Goal: Transaction & Acquisition: Purchase product/service

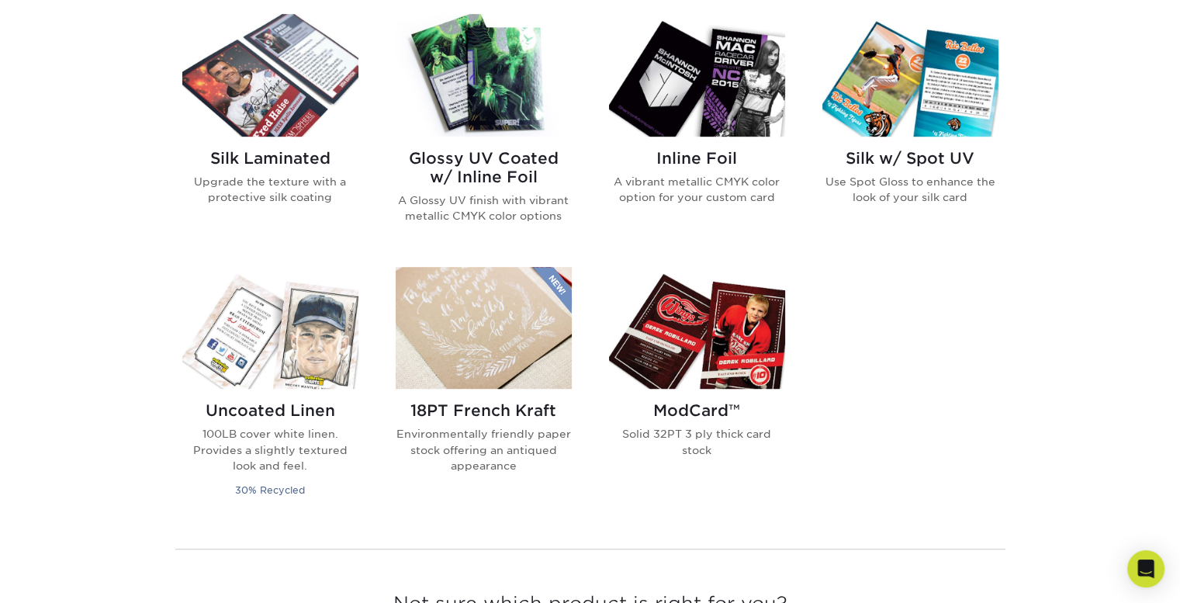
scroll to position [1009, 0]
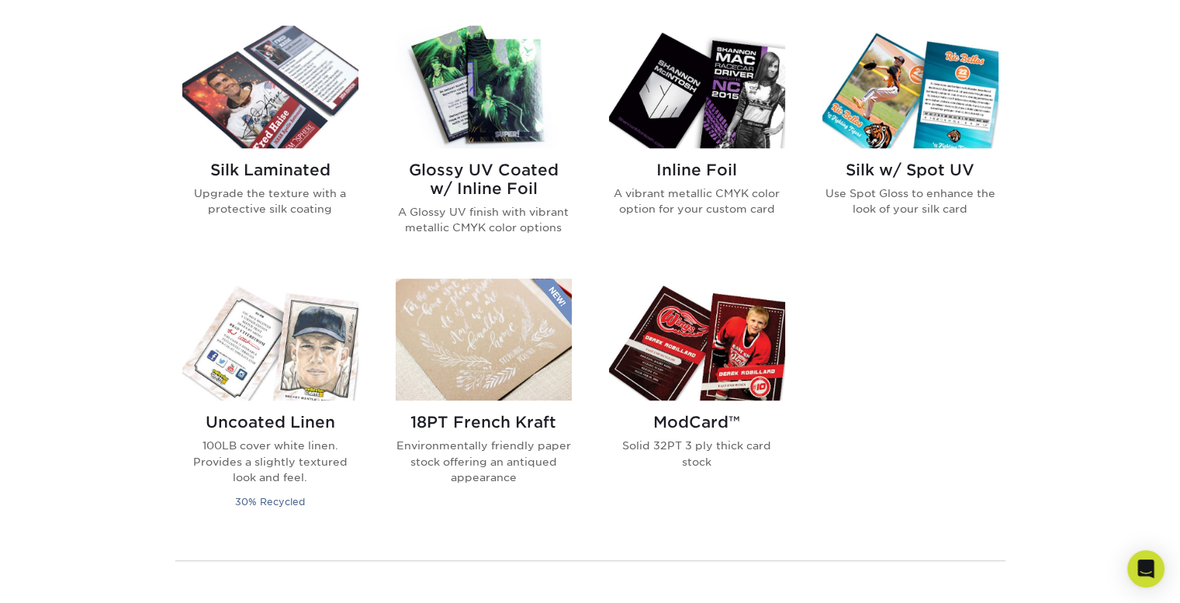
click at [698, 164] on h2 "Inline Foil" at bounding box center [697, 170] width 176 height 19
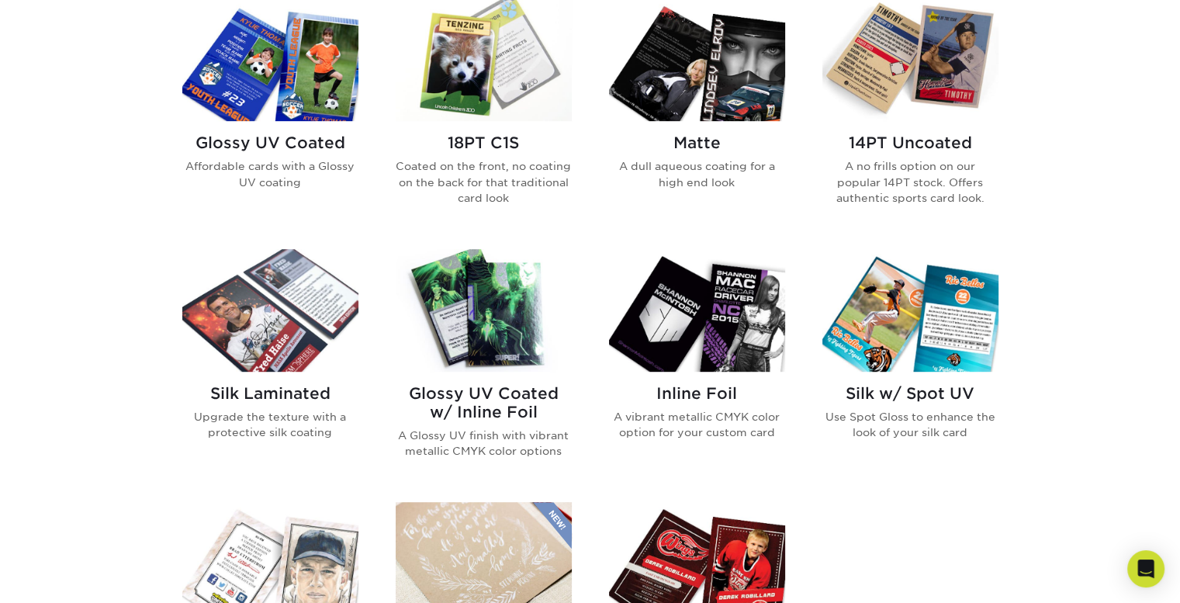
scroll to position [776, 0]
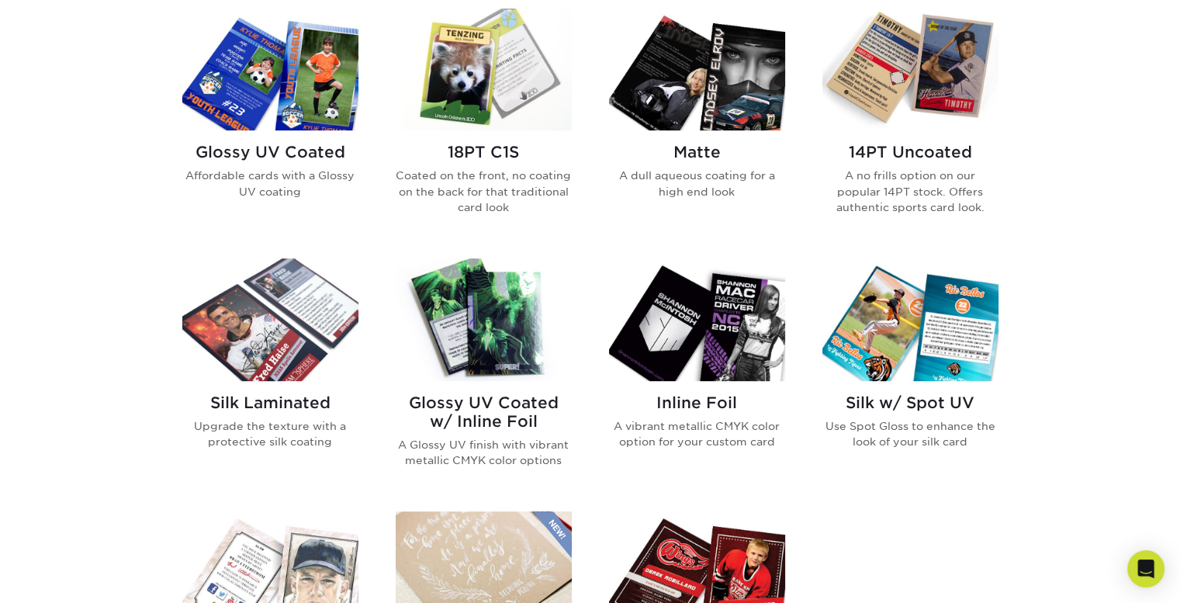
click at [524, 400] on h2 "Glossy UV Coated w/ Inline Foil" at bounding box center [484, 411] width 176 height 37
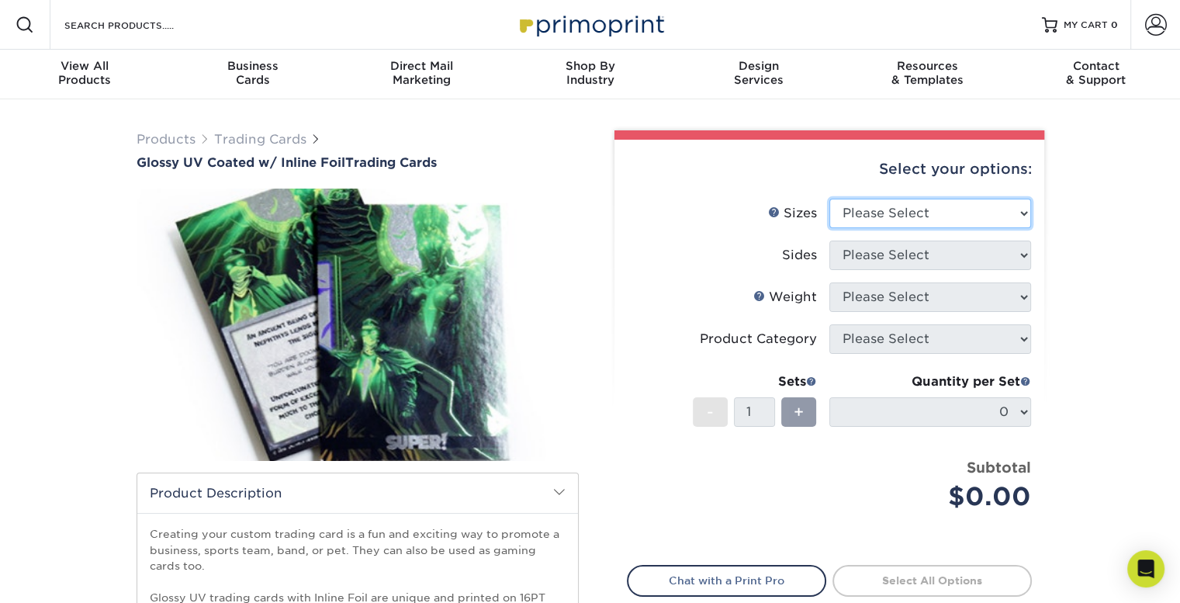
click at [912, 207] on select "Please Select 2.5" x 3.5"" at bounding box center [930, 213] width 202 height 29
select select "2.50x3.50"
click at [829, 199] on select "Please Select 2.5" x 3.5"" at bounding box center [930, 213] width 202 height 29
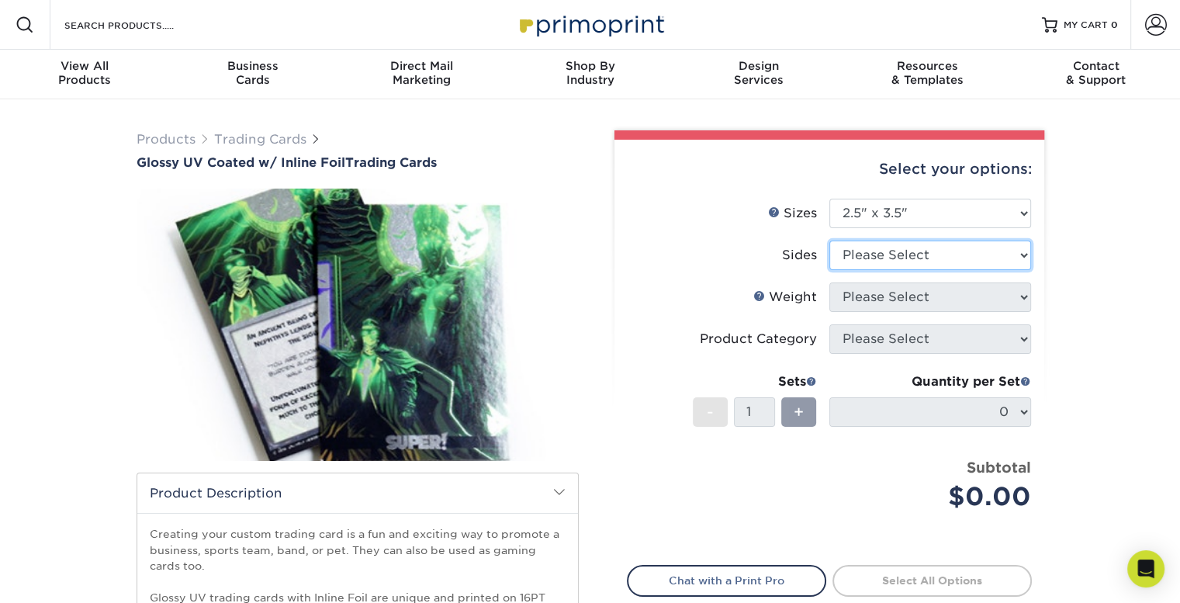
click at [888, 253] on select "Please Select Print Both Sides - Foil Back Only Print Both Sides - Foil Both Si…" at bounding box center [930, 254] width 202 height 29
select select "34527644-b4fd-4ffb-9092-1318eefcd9d9"
click at [829, 240] on select "Please Select Print Both Sides - Foil Back Only Print Both Sides - Foil Both Si…" at bounding box center [930, 254] width 202 height 29
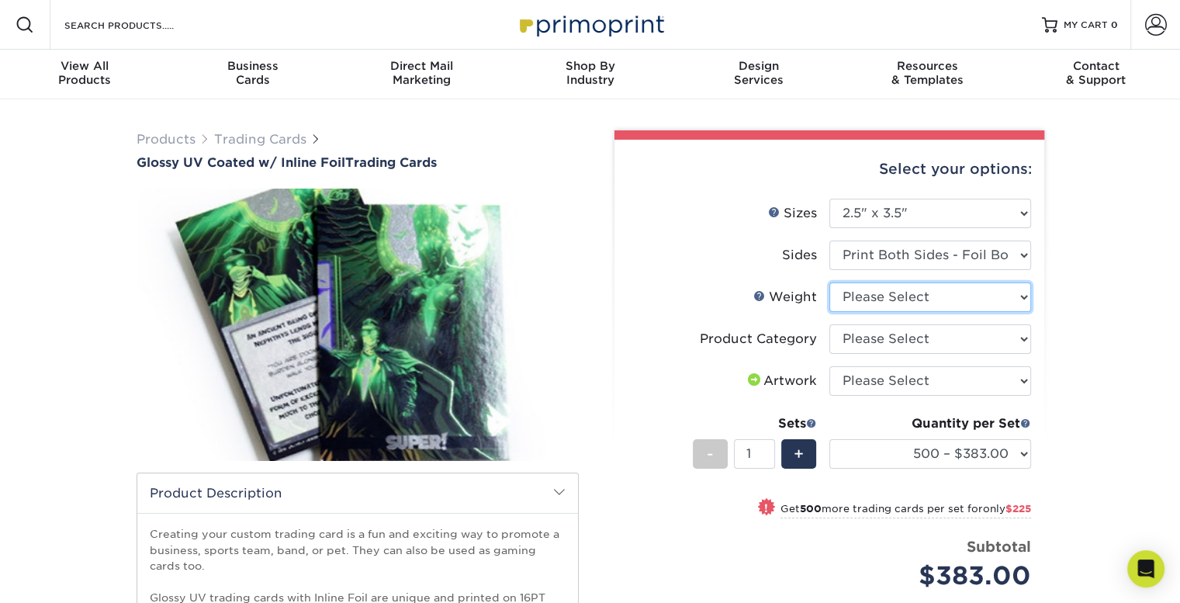
click at [883, 299] on select "Please Select 16PT" at bounding box center [930, 296] width 202 height 29
select select "16PT"
click at [829, 282] on select "Please Select 16PT" at bounding box center [930, 296] width 202 height 29
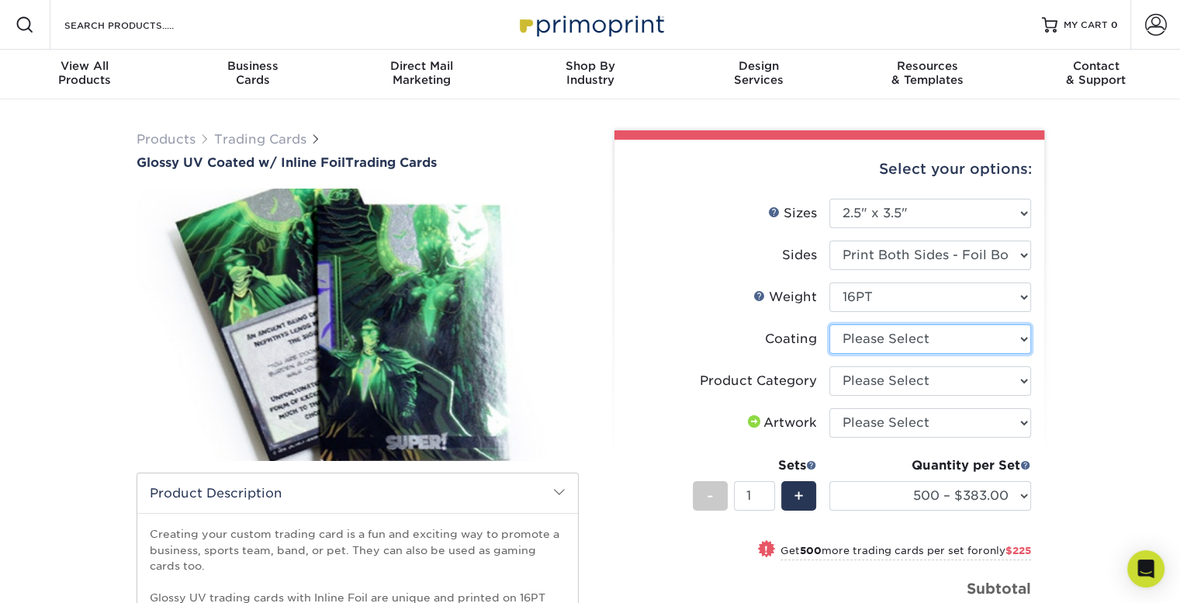
click at [875, 341] on select at bounding box center [930, 338] width 202 height 29
select select "ae367451-b2b8-45df-a344-0f05b6a12993"
click at [829, 324] on select at bounding box center [930, 338] width 202 height 29
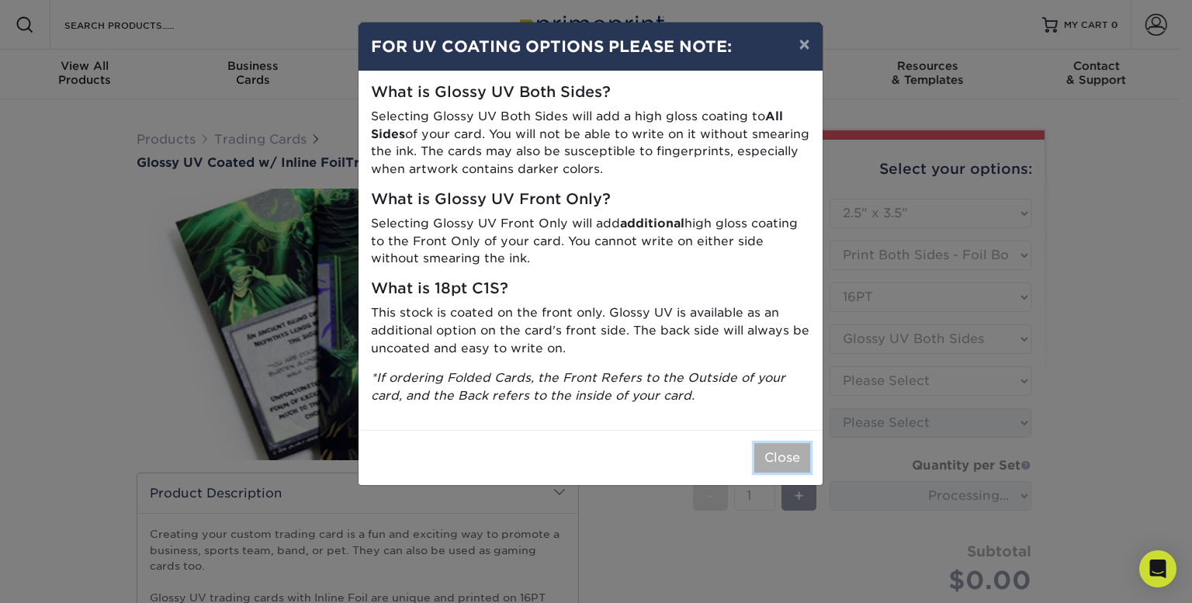
click at [794, 461] on button "Close" at bounding box center [782, 457] width 56 height 29
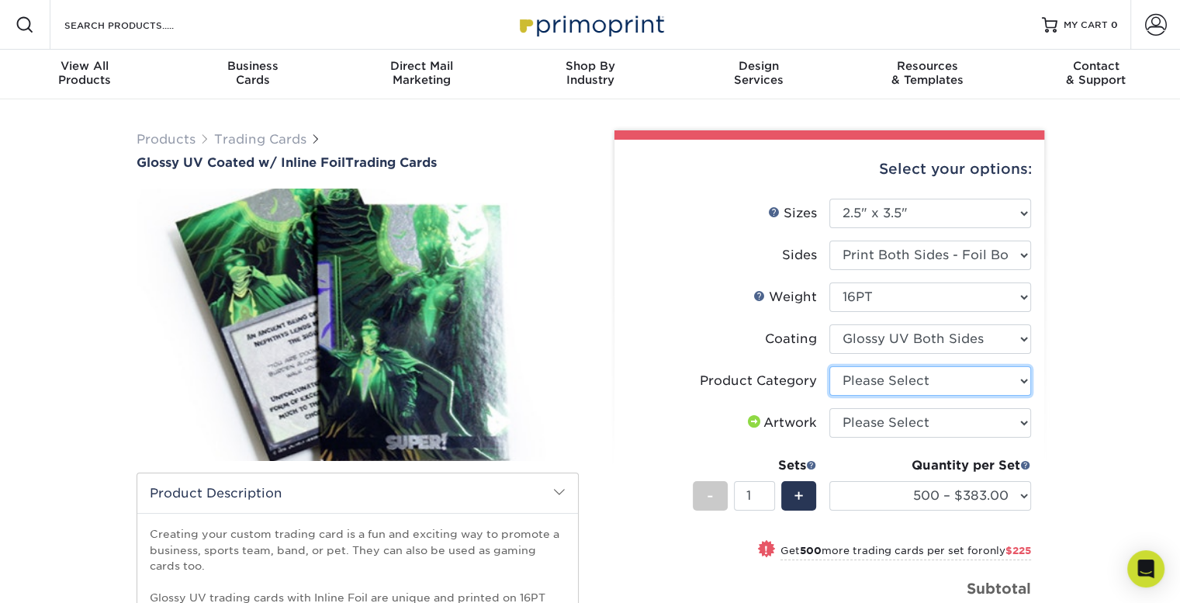
click at [881, 391] on select "Please Select Trading Cards" at bounding box center [930, 380] width 202 height 29
select select "c2f9bce9-36c2-409d-b101-c29d9d031e18"
click at [829, 366] on select "Please Select Trading Cards" at bounding box center [930, 380] width 202 height 29
click at [883, 419] on select "Please Select I will upload files I need a design - $100" at bounding box center [930, 422] width 202 height 29
select select "upload"
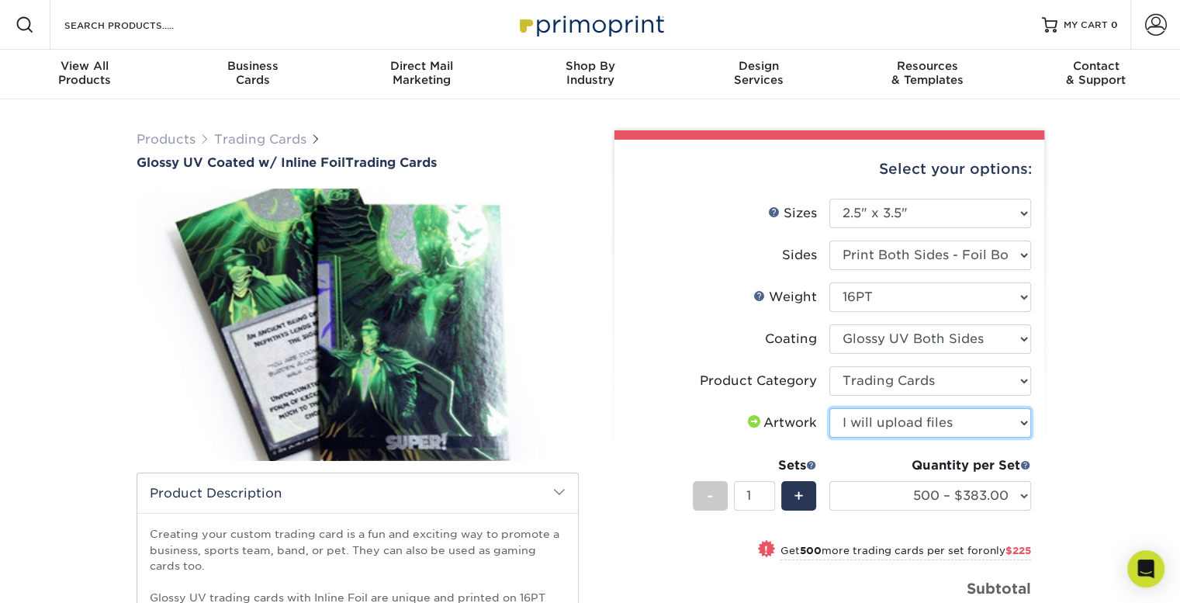
click at [829, 408] on select "Please Select I will upload files I need a design - $100" at bounding box center [930, 422] width 202 height 29
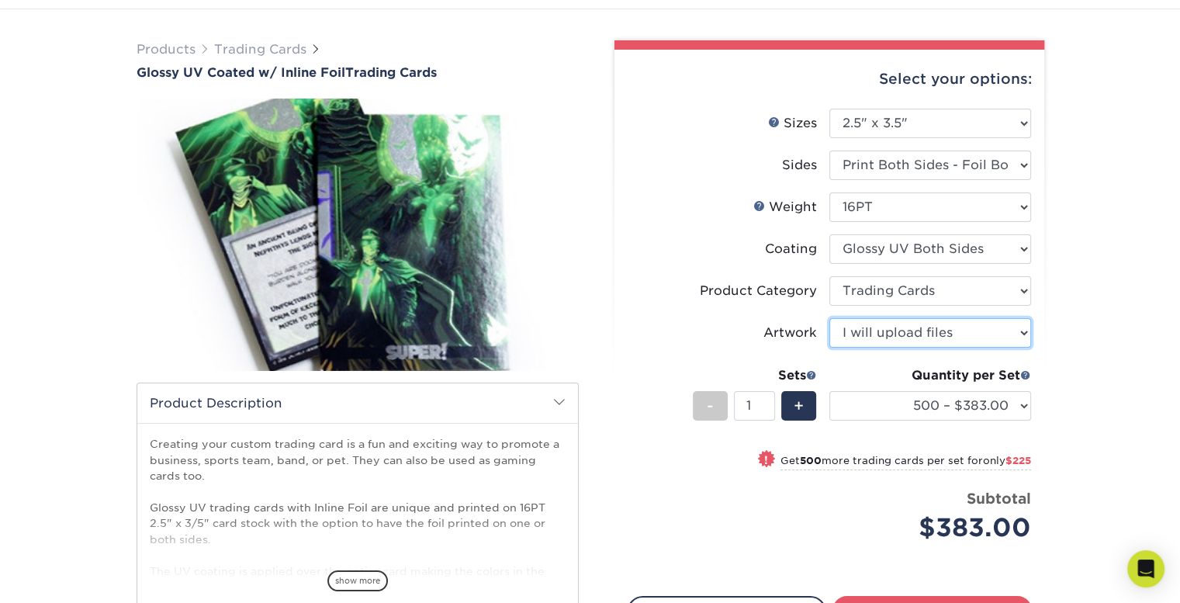
scroll to position [78, 0]
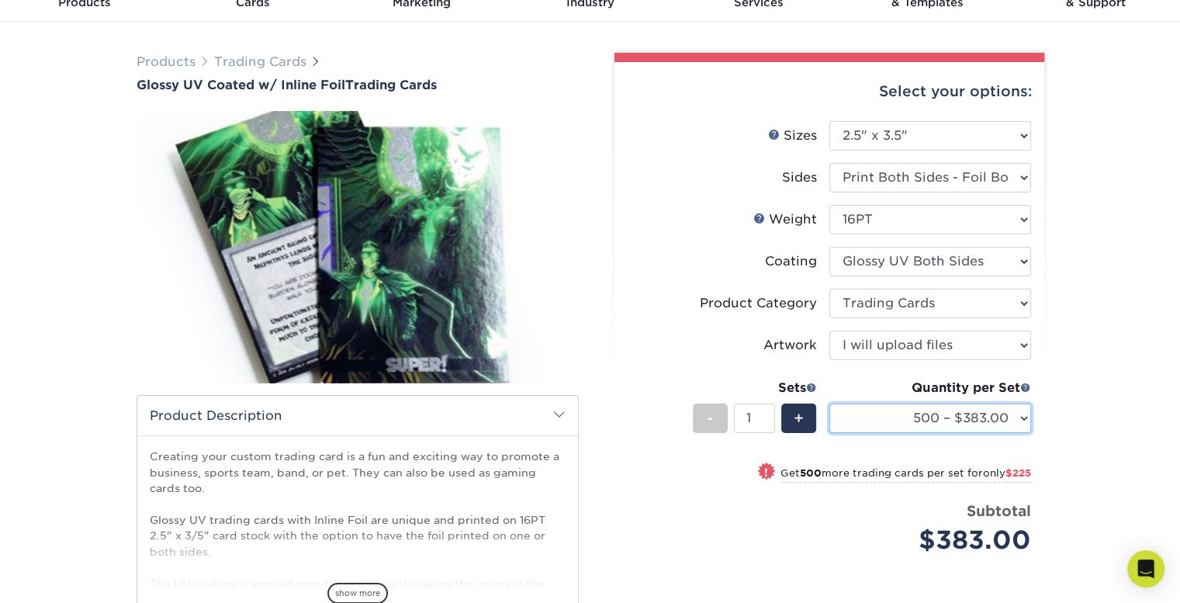
click at [891, 425] on select "500 – $383.00 1000 – $608.00 2500 – $883.00 5000 – $1252.00" at bounding box center [930, 417] width 202 height 29
click at [813, 389] on span at bounding box center [811, 387] width 11 height 11
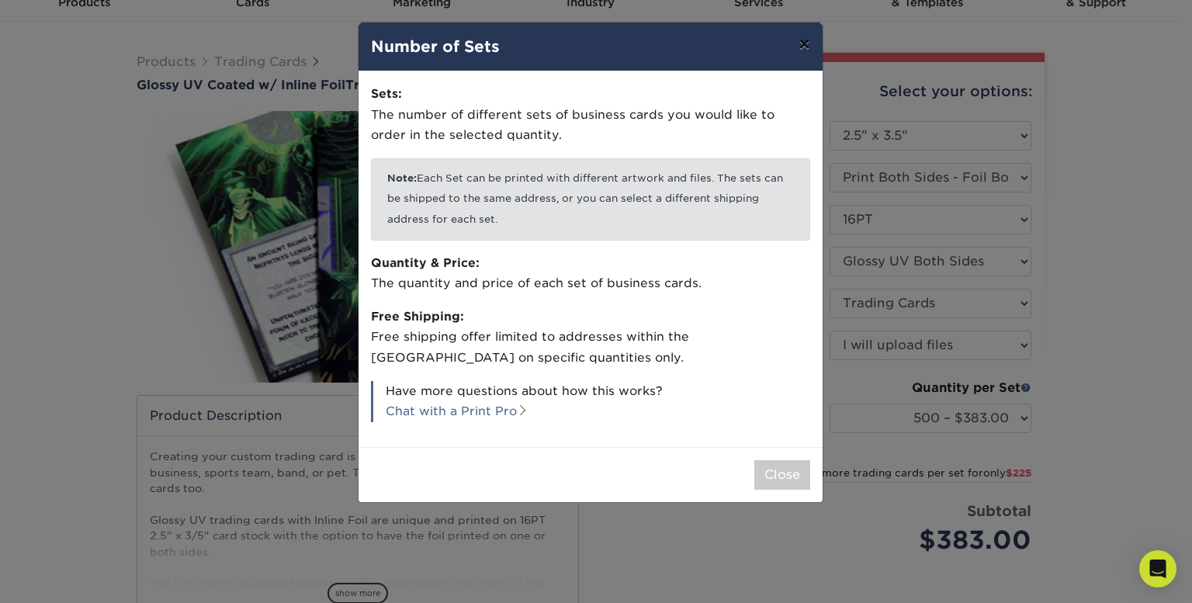
click at [802, 41] on button "×" at bounding box center [804, 43] width 36 height 43
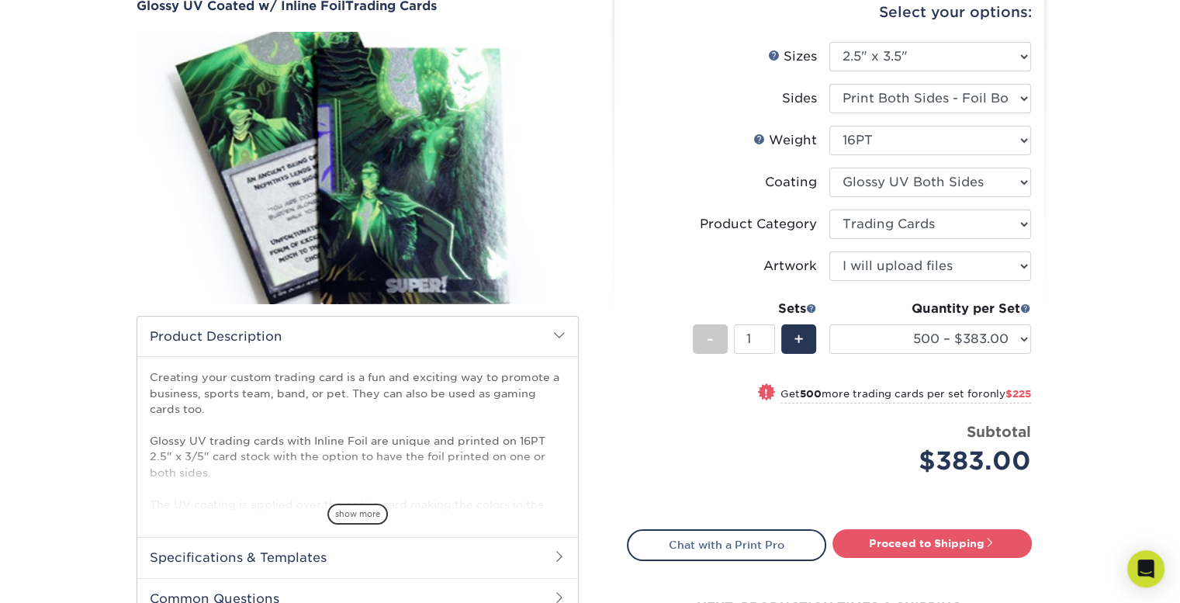
scroll to position [233, 0]
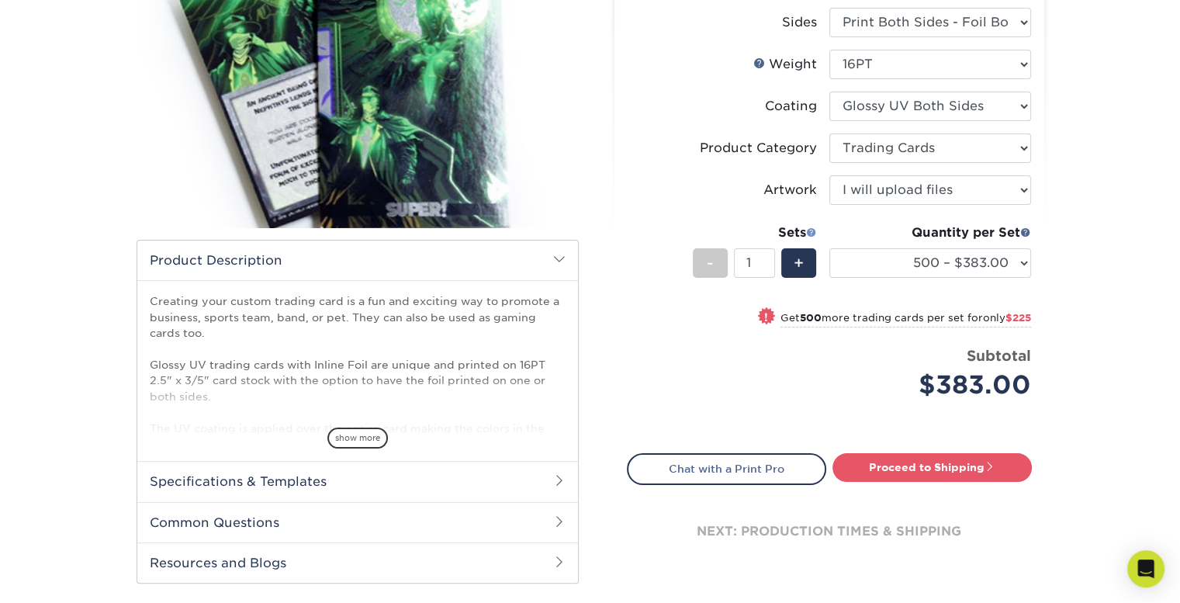
click at [807, 230] on span at bounding box center [811, 232] width 11 height 11
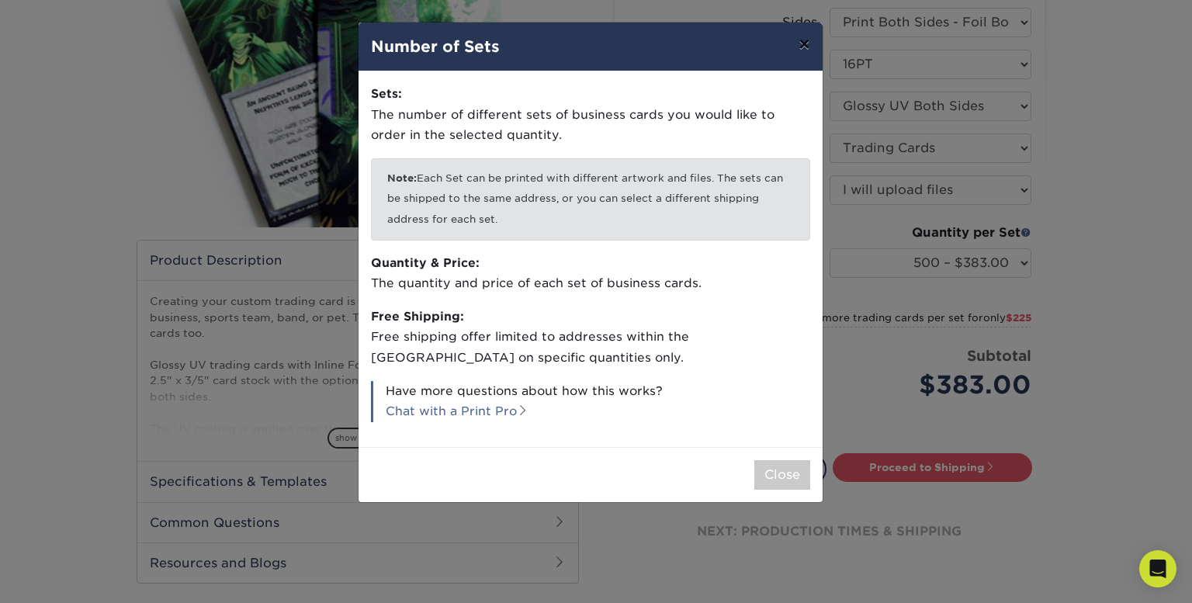
click at [805, 43] on button "×" at bounding box center [804, 43] width 36 height 43
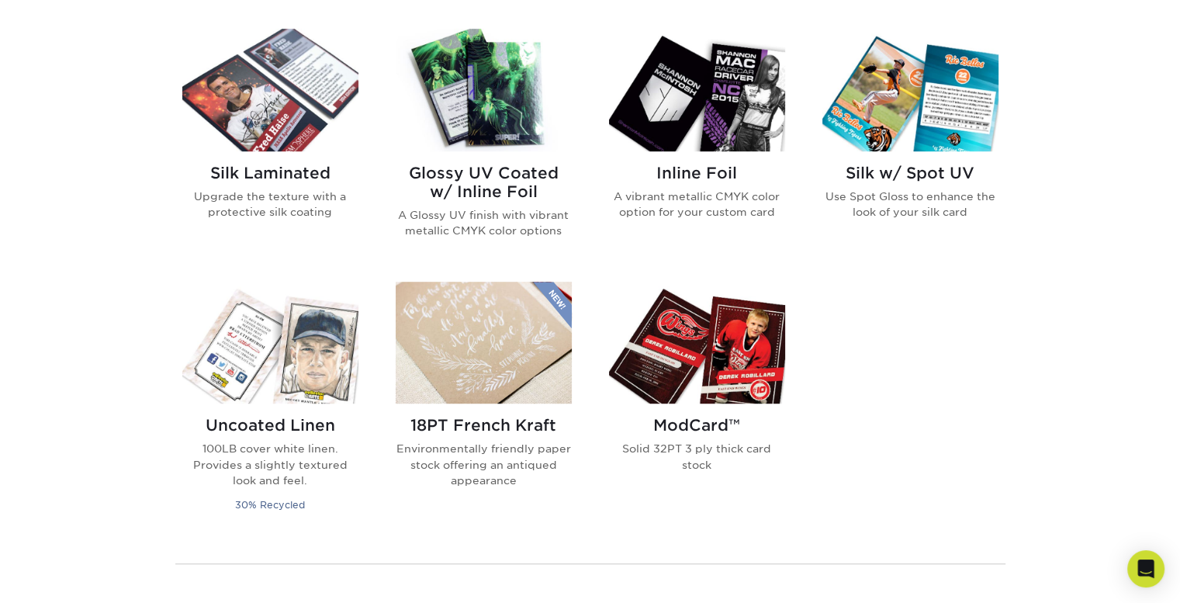
scroll to position [1009, 0]
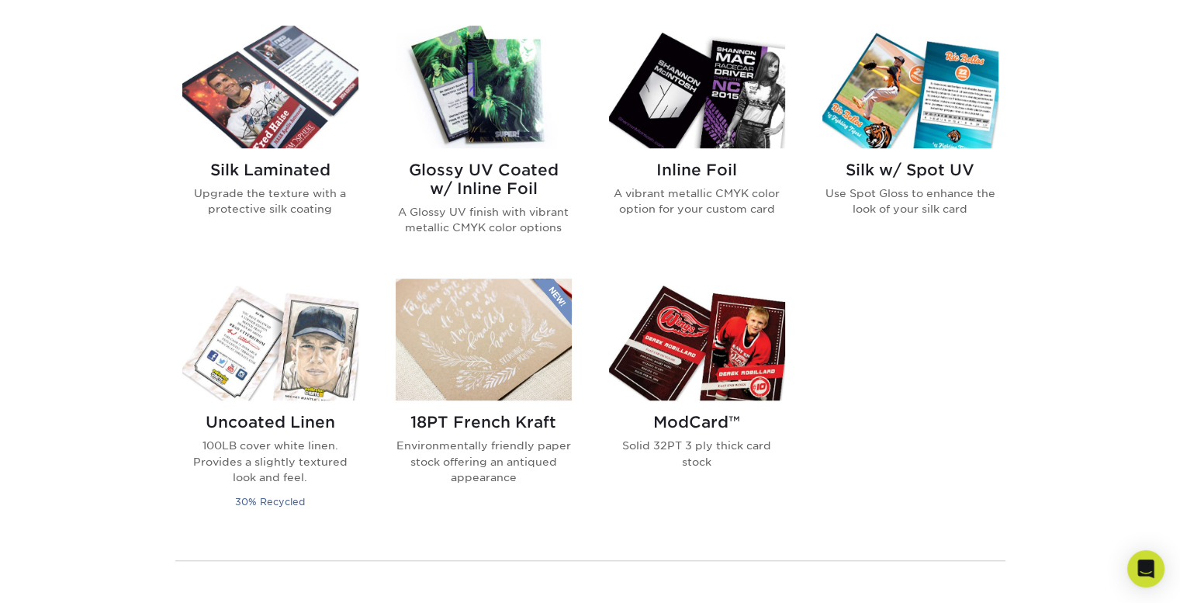
click at [526, 150] on div "Glossy UV Coated w/ Inline Foil A Glossy UV finish with vibrant metallic CMYK c…" at bounding box center [484, 204] width 176 height 112
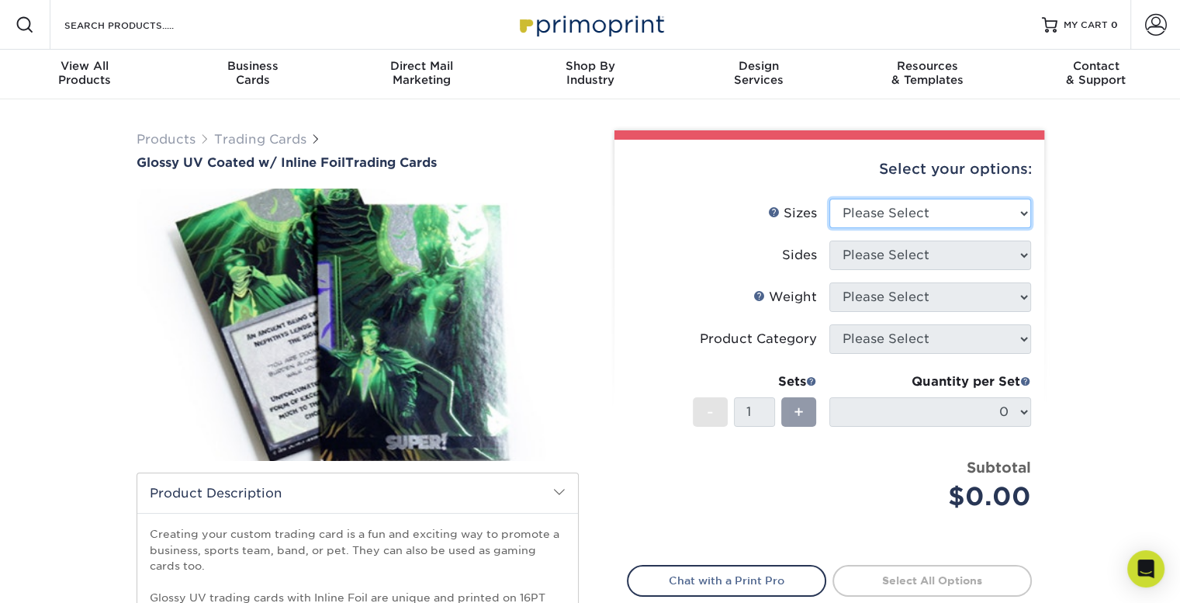
click at [892, 199] on select "Please Select 2.5" x 3.5"" at bounding box center [930, 213] width 202 height 29
drag, startPoint x: 888, startPoint y: 215, endPoint x: 846, endPoint y: 247, distance: 52.5
click at [888, 215] on select "Please Select 2.5" x 3.5"" at bounding box center [930, 213] width 202 height 29
click at [908, 214] on select "Please Select 2.5" x 3.5"" at bounding box center [930, 213] width 202 height 29
select select "2.50x3.50"
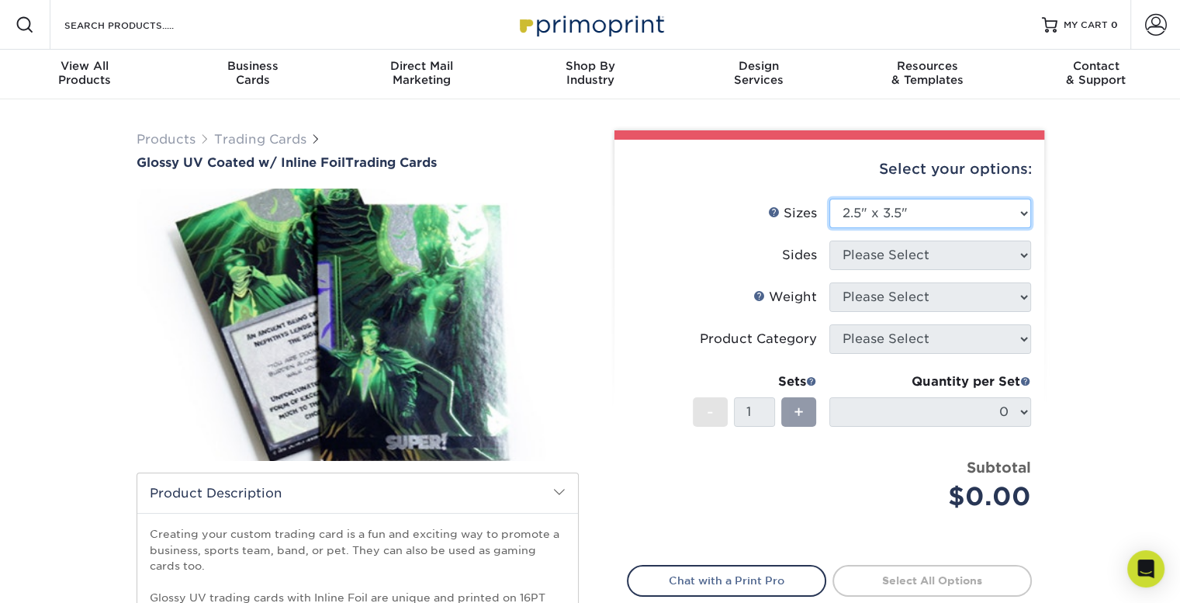
click at [829, 199] on select "Please Select 2.5" x 3.5"" at bounding box center [930, 213] width 202 height 29
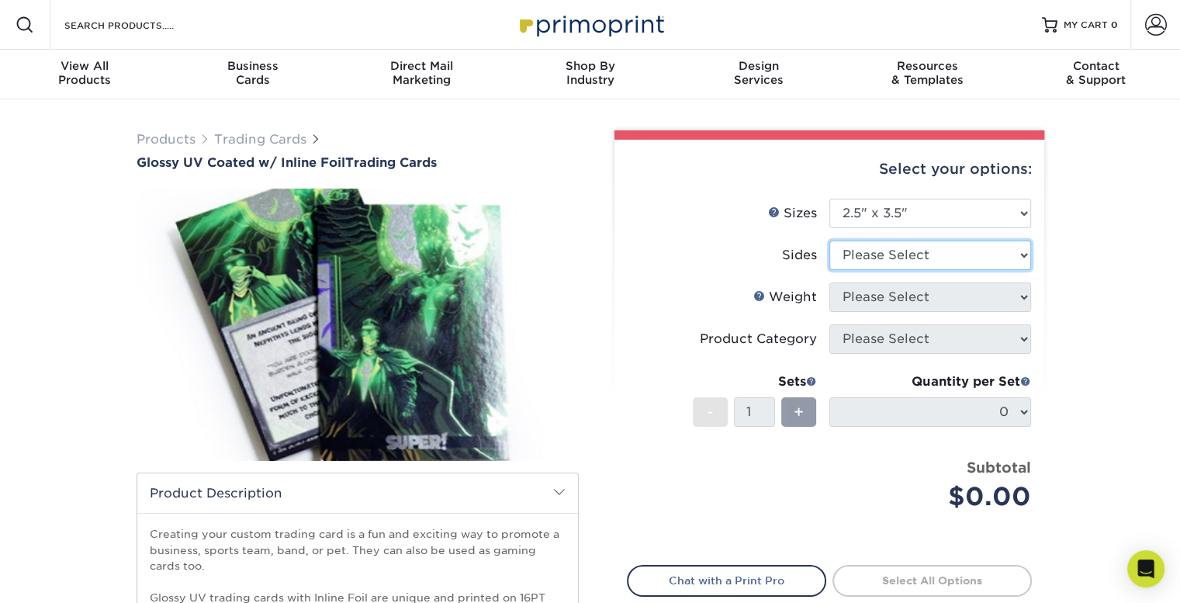
click at [901, 250] on select "Please Select Print Both Sides - Foil Back Only Print Both Sides - Foil Both Si…" at bounding box center [930, 254] width 202 height 29
select select "34527644-b4fd-4ffb-9092-1318eefcd9d9"
click at [829, 240] on select "Please Select Print Both Sides - Foil Back Only Print Both Sides - Foil Both Si…" at bounding box center [930, 254] width 202 height 29
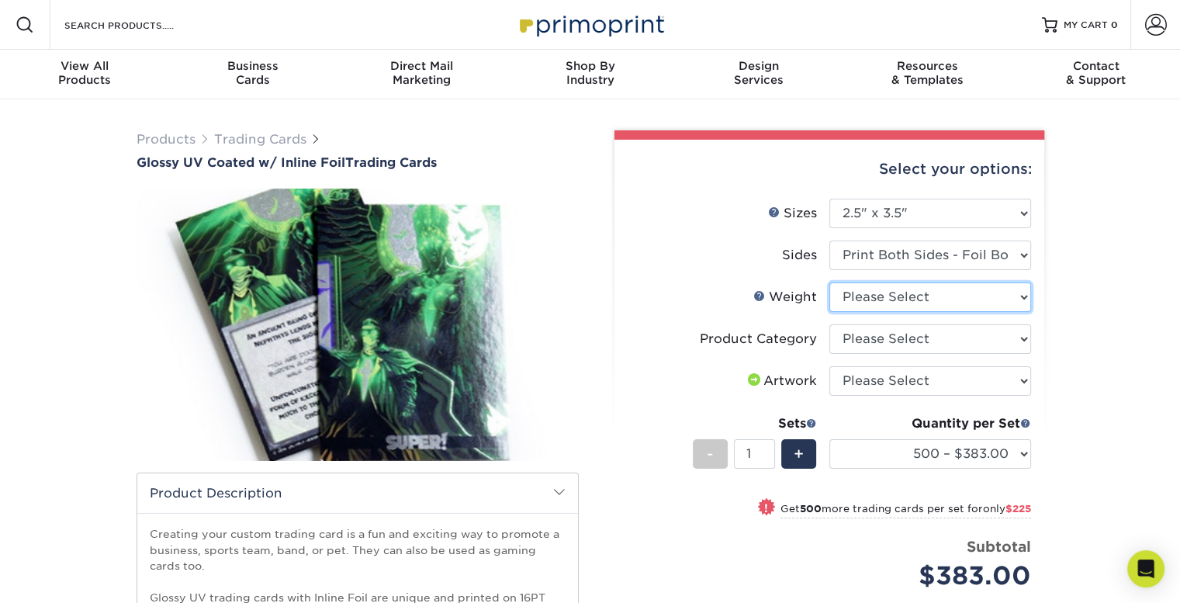
click at [922, 299] on select "Please Select 16PT" at bounding box center [930, 296] width 202 height 29
select select "16PT"
click at [829, 282] on select "Please Select 16PT" at bounding box center [930, 296] width 202 height 29
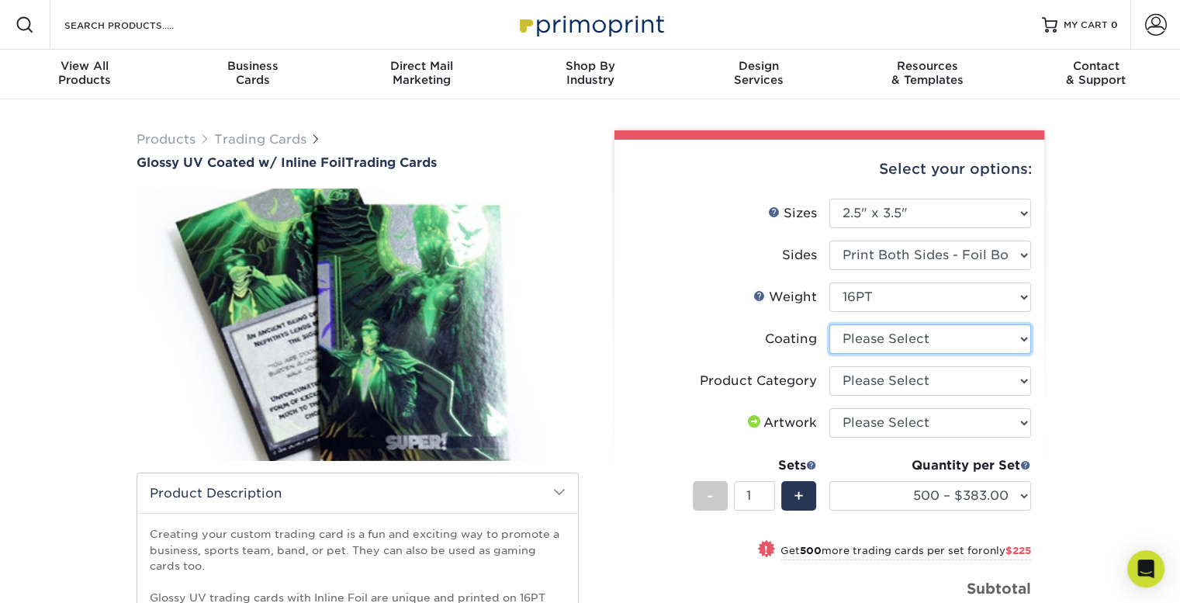
click at [912, 337] on select at bounding box center [930, 338] width 202 height 29
select select "ae367451-b2b8-45df-a344-0f05b6a12993"
click at [829, 324] on select at bounding box center [930, 338] width 202 height 29
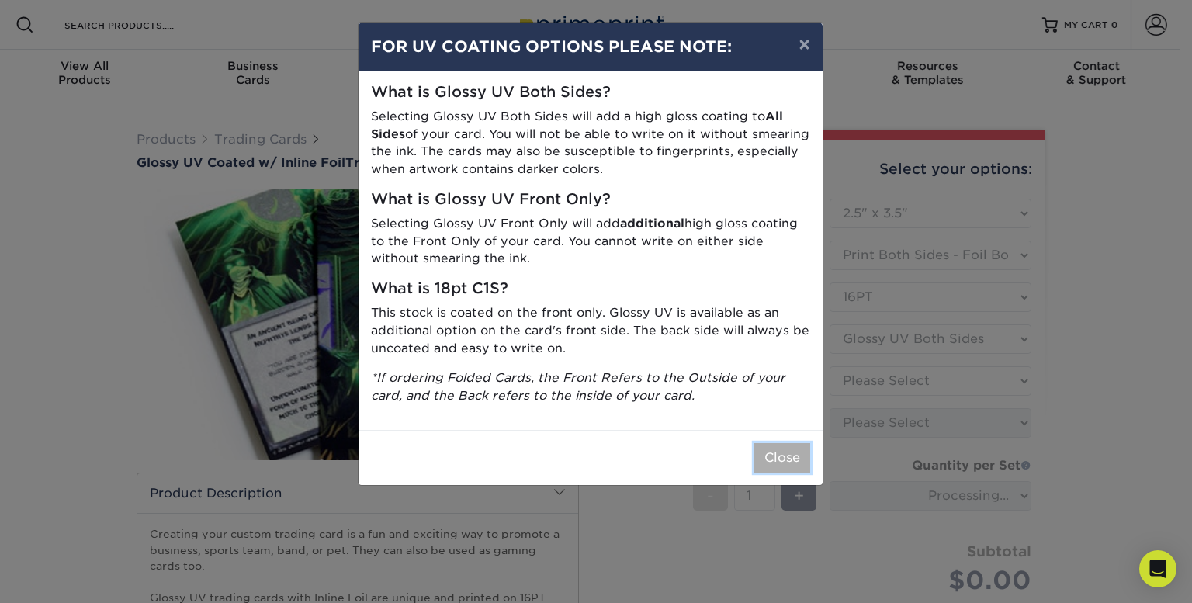
click at [769, 454] on button "Close" at bounding box center [782, 457] width 56 height 29
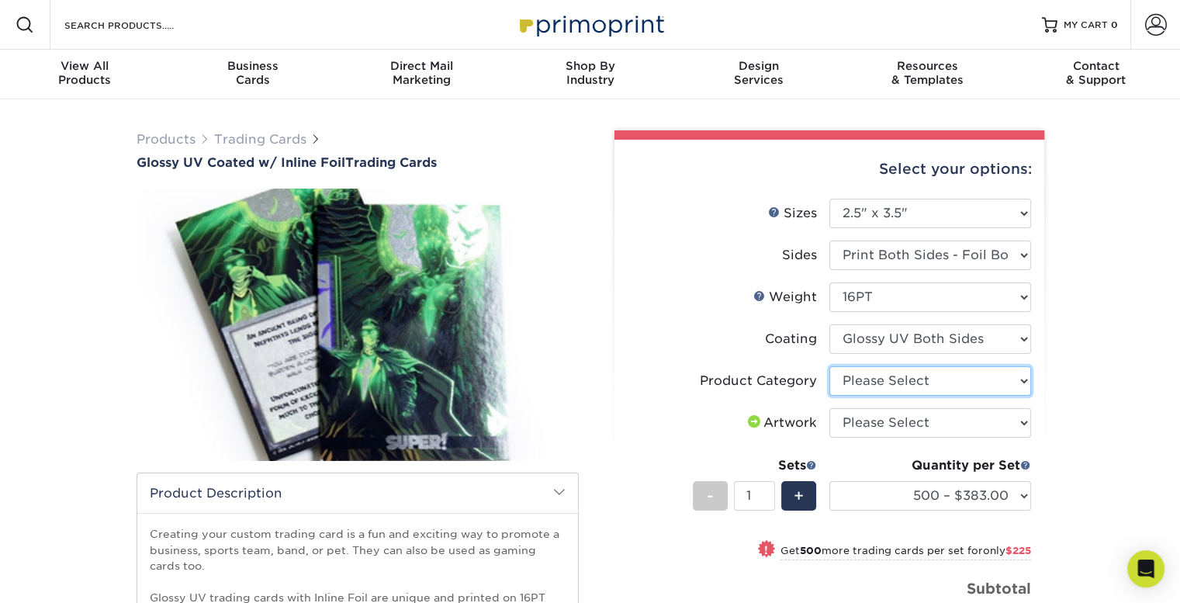
click at [867, 373] on select "Please Select Trading Cards" at bounding box center [930, 380] width 202 height 29
select select "c2f9bce9-36c2-409d-b101-c29d9d031e18"
click at [829, 366] on select "Please Select Trading Cards" at bounding box center [930, 380] width 202 height 29
click at [863, 426] on select "Please Select I will upload files I need a design - $100" at bounding box center [930, 422] width 202 height 29
select select "upload"
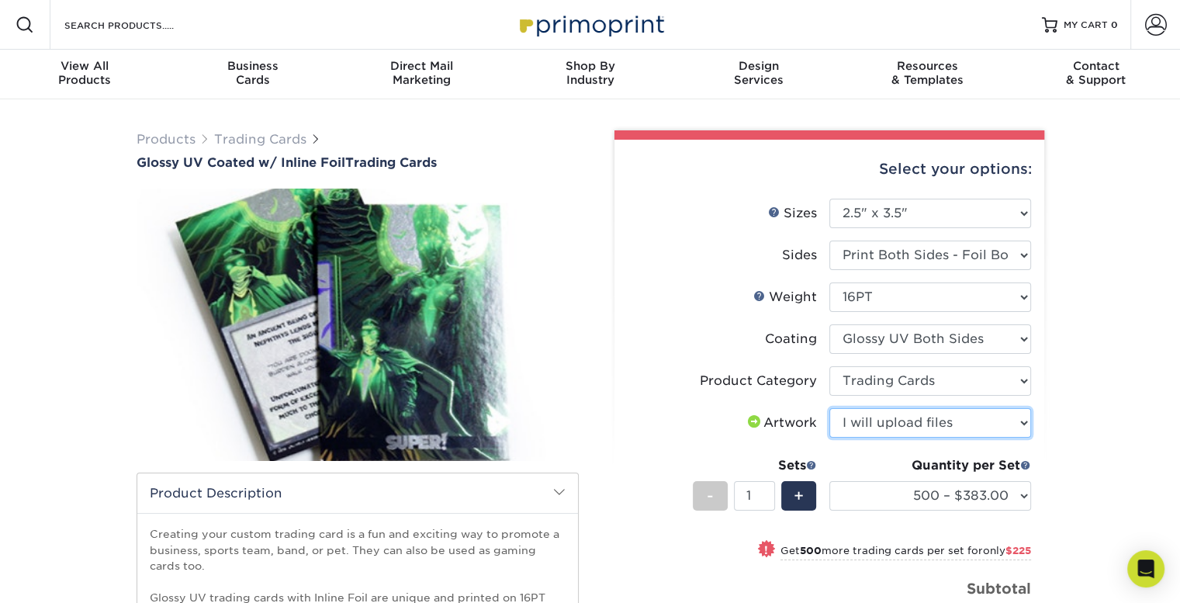
click at [829, 408] on select "Please Select I will upload files I need a design - $100" at bounding box center [930, 422] width 202 height 29
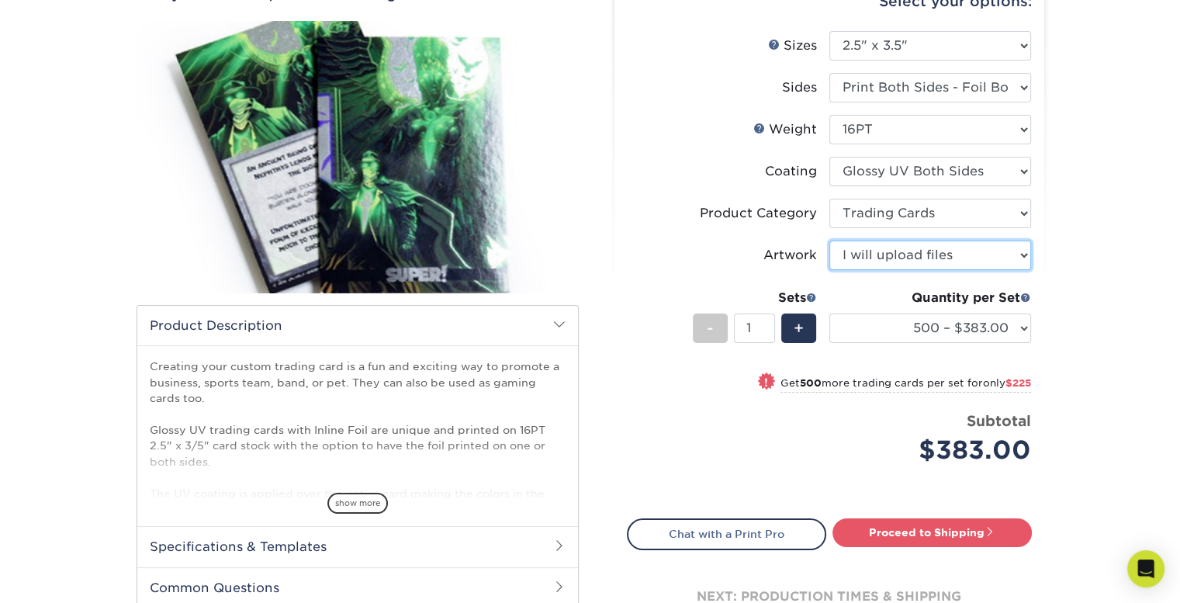
scroll to position [155, 0]
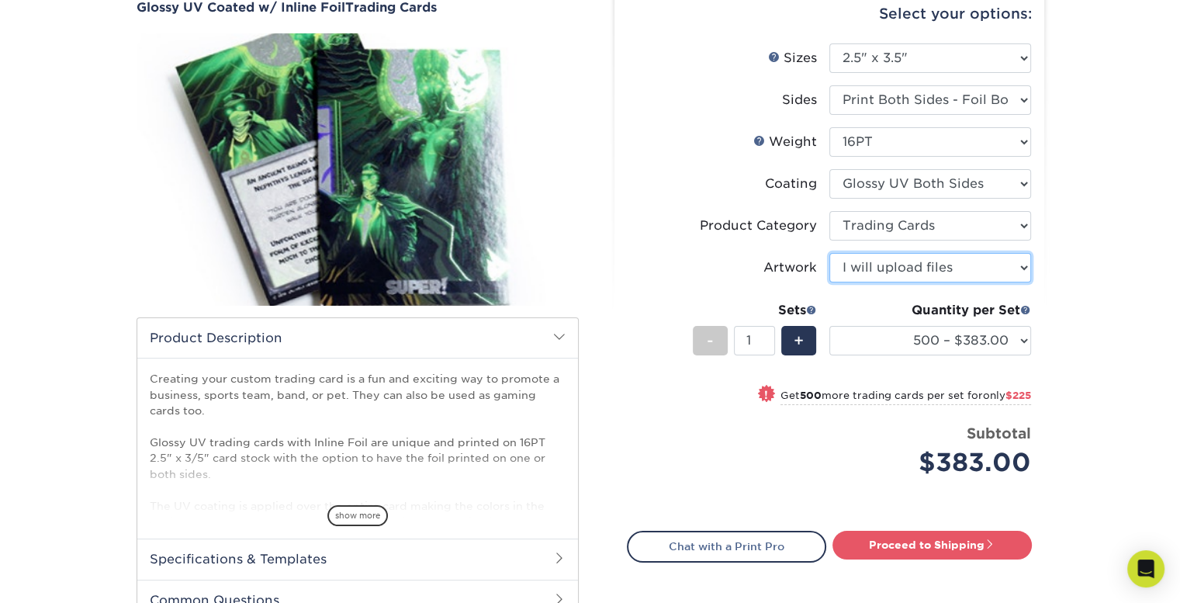
click at [872, 258] on select "Please Select I will upload files I need a design - $100" at bounding box center [930, 267] width 202 height 29
click at [874, 258] on select "Please Select I will upload files I need a design - $100" at bounding box center [930, 267] width 202 height 29
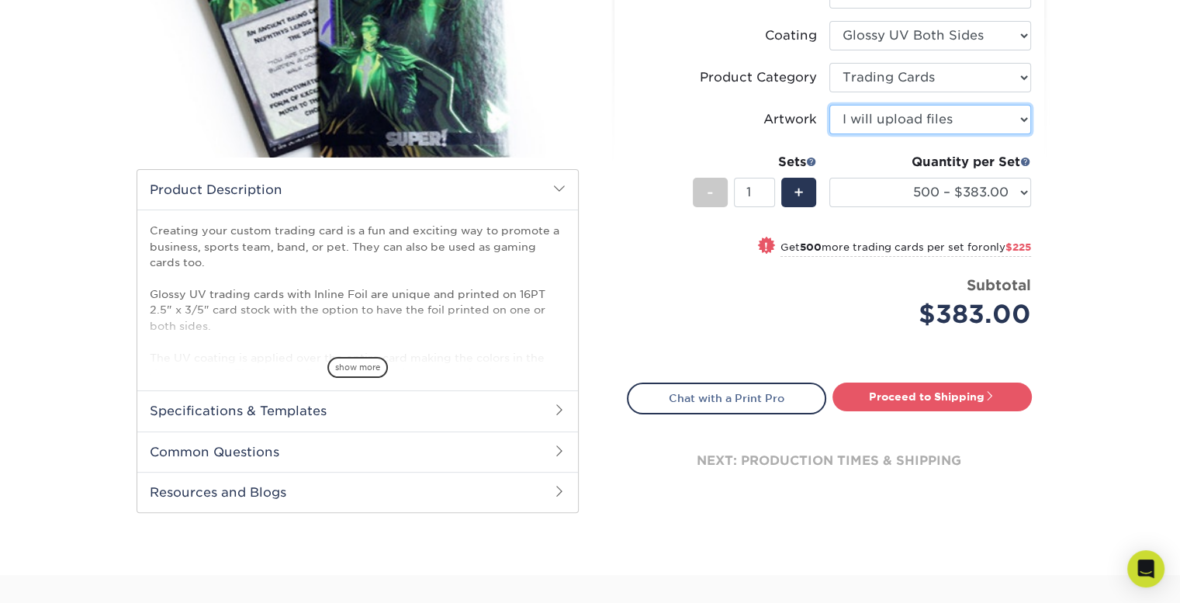
scroll to position [465, 0]
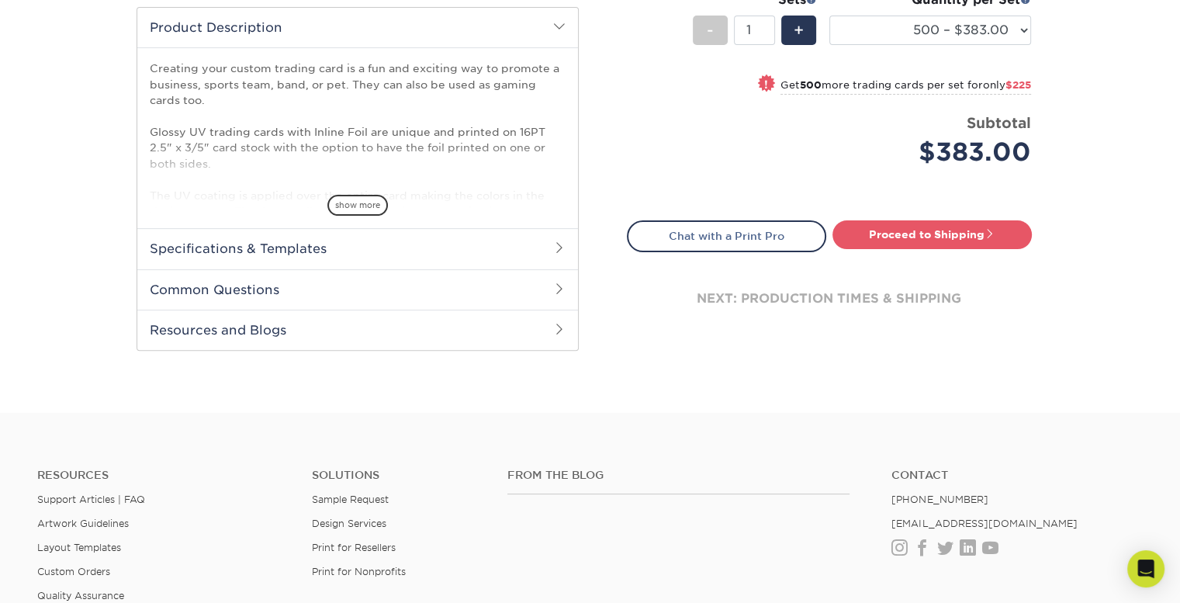
click at [514, 251] on h2 "Specifications & Templates" at bounding box center [357, 248] width 441 height 40
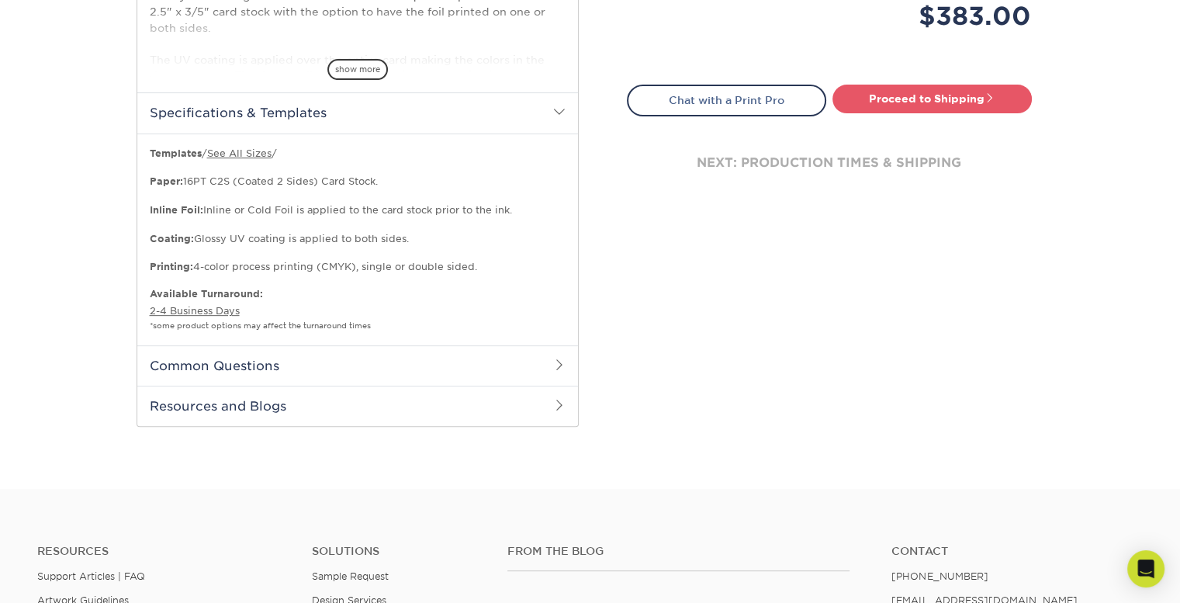
scroll to position [621, 0]
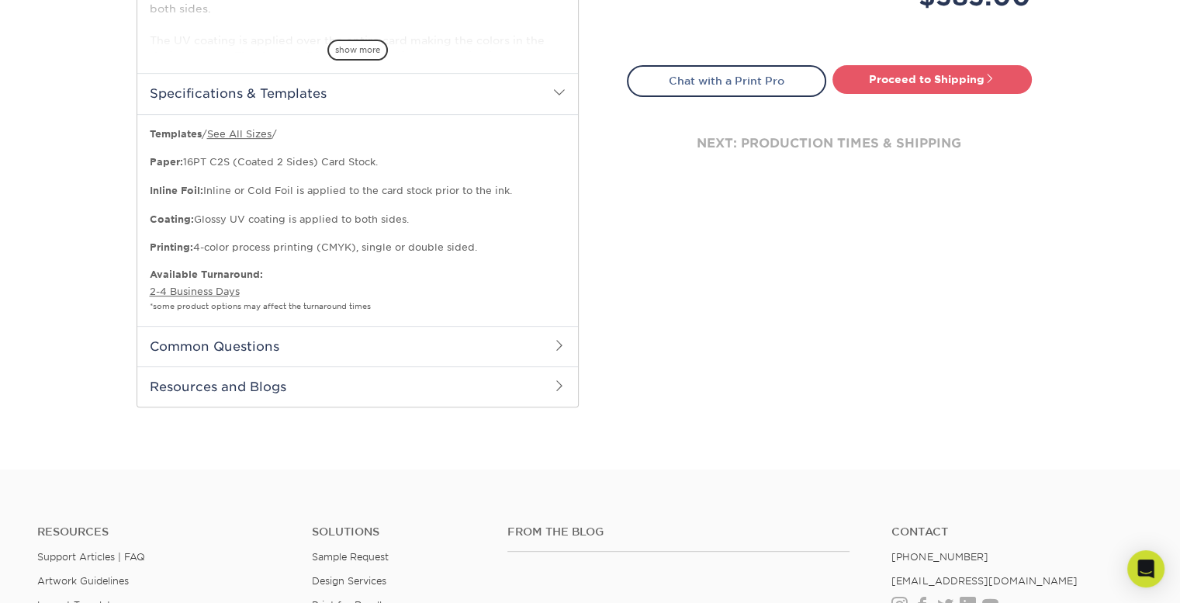
click at [560, 351] on h2 "Common Questions" at bounding box center [357, 346] width 441 height 40
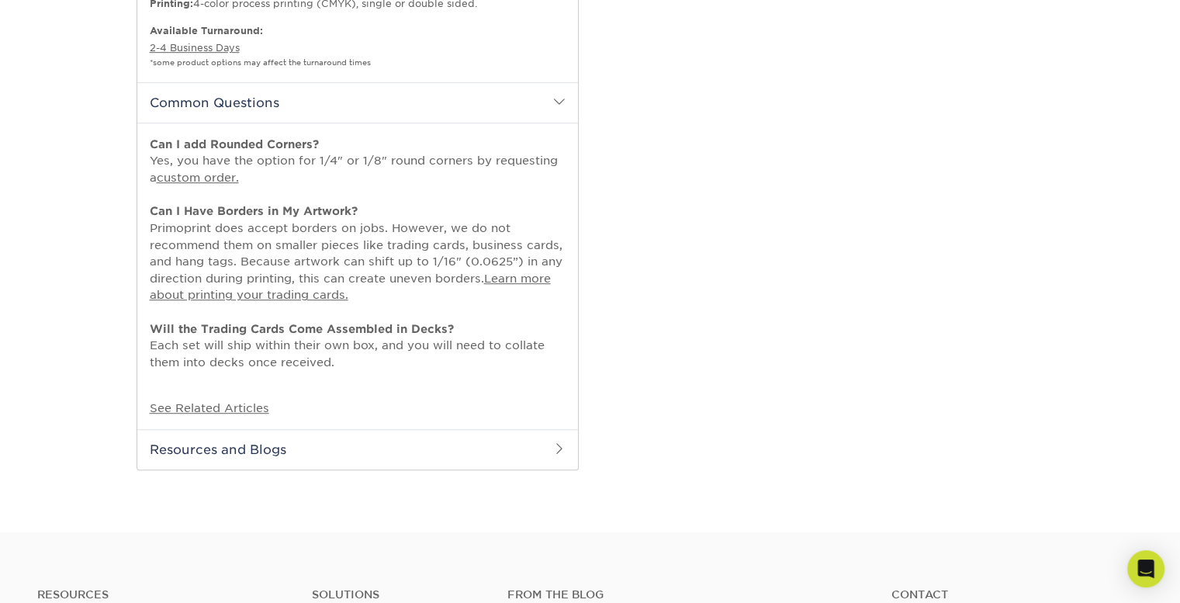
scroll to position [853, 0]
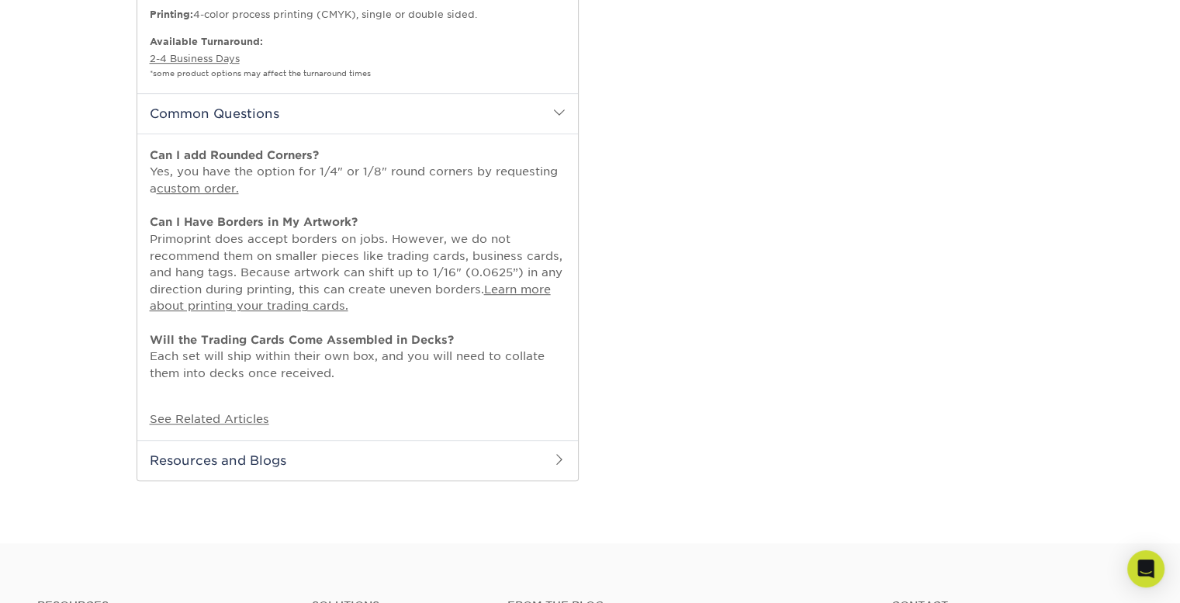
click at [528, 453] on h2 "Resources and Blogs" at bounding box center [357, 460] width 441 height 40
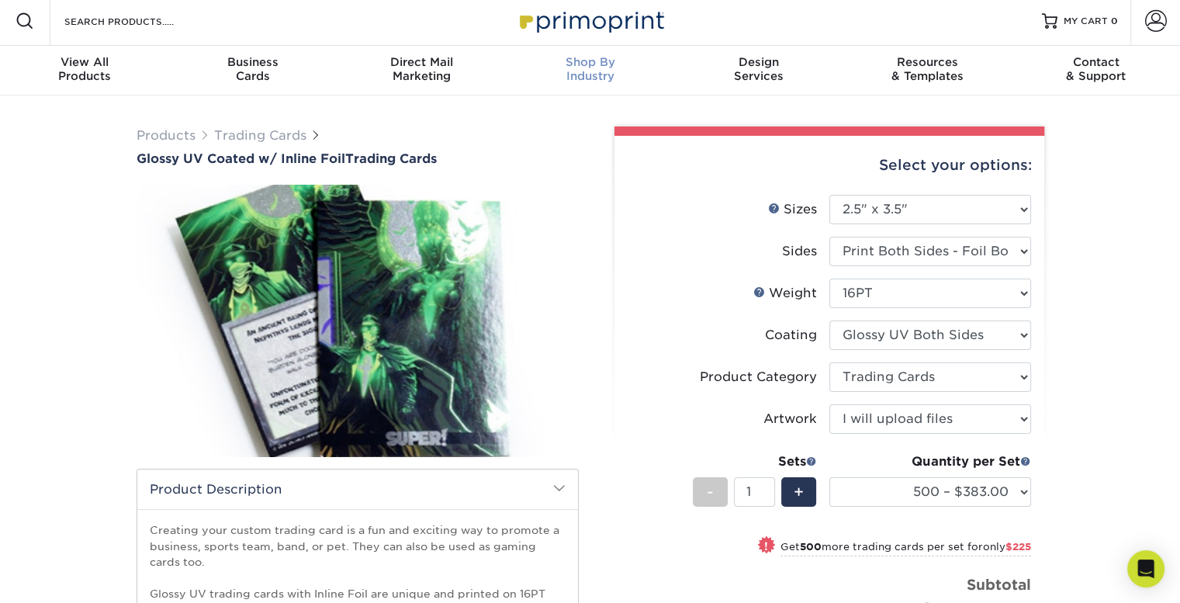
scroll to position [0, 0]
